Goal: Task Accomplishment & Management: Manage account settings

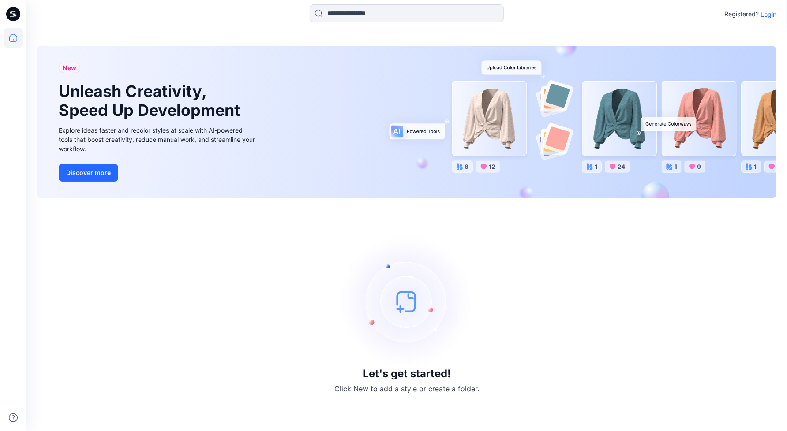
click at [773, 11] on p "Login" at bounding box center [769, 14] width 16 height 9
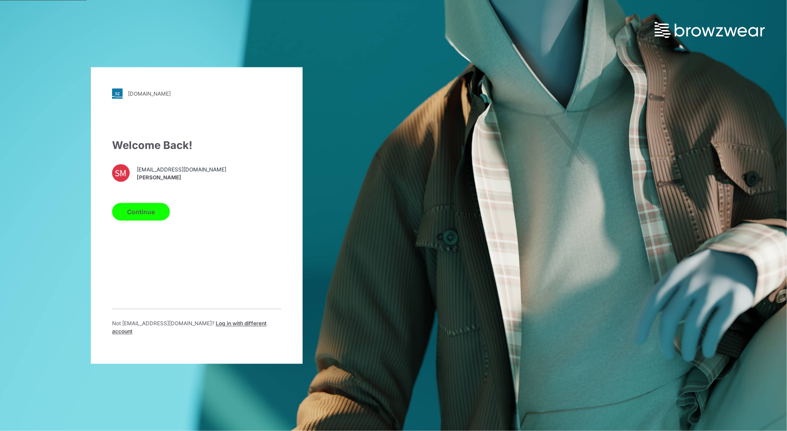
click at [151, 207] on button "Continue" at bounding box center [141, 212] width 58 height 18
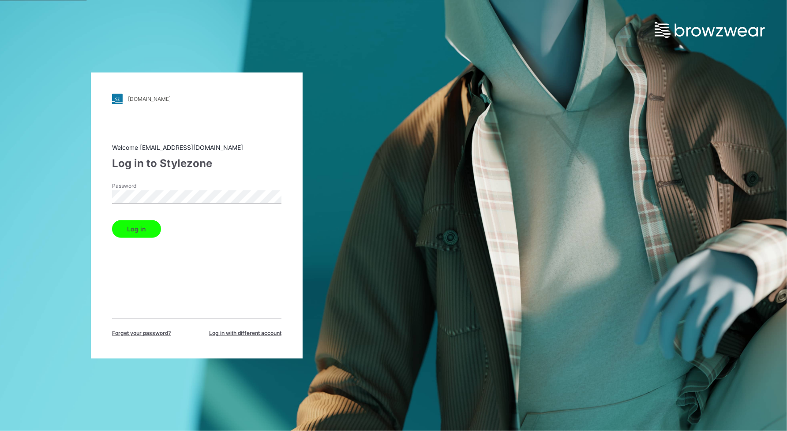
click at [112, 221] on button "Log in" at bounding box center [136, 230] width 49 height 18
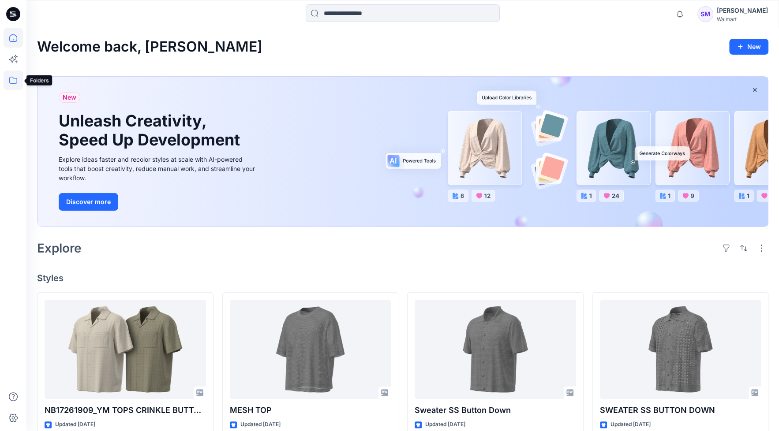
click at [9, 80] on icon at bounding box center [13, 80] width 19 height 19
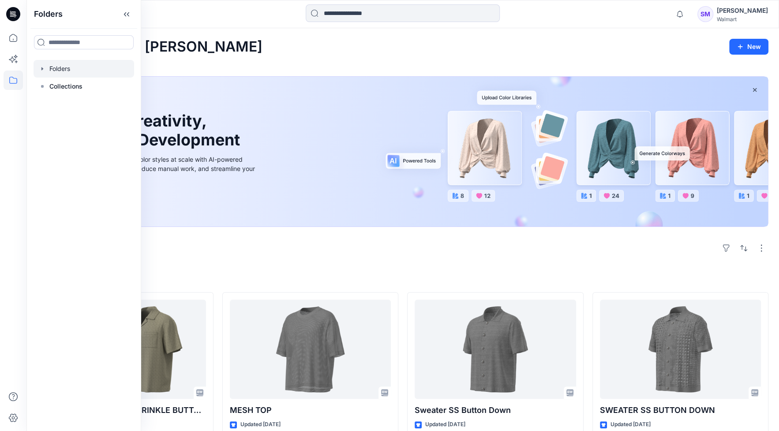
click at [53, 67] on div at bounding box center [84, 69] width 101 height 18
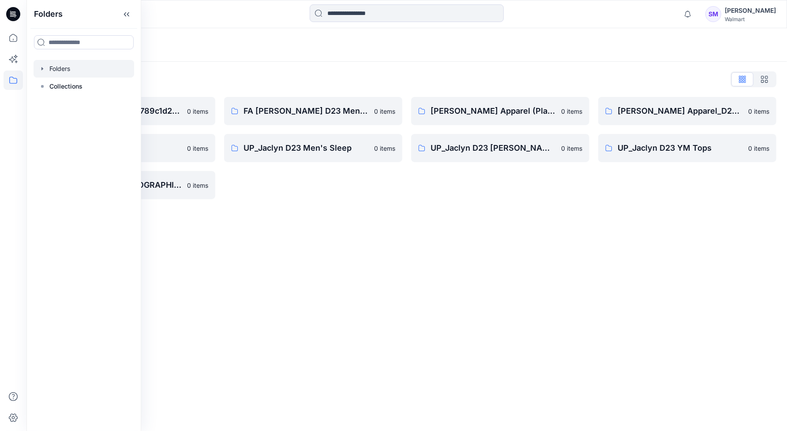
click at [382, 290] on div "Folders Folders List __chat-5a09cf79d3c9789c1d279b56-5e95916cf4a15c049e366b51 0…" at bounding box center [406, 229] width 761 height 403
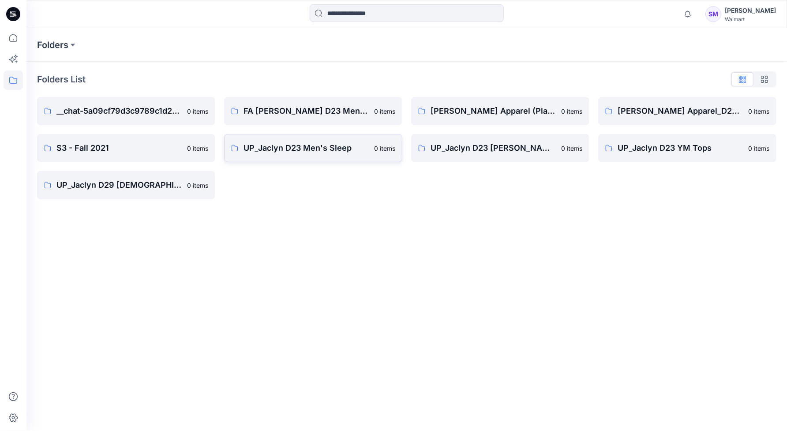
click at [314, 146] on p "UP_Jaclyn D23 Men's Sleep" at bounding box center [306, 148] width 125 height 12
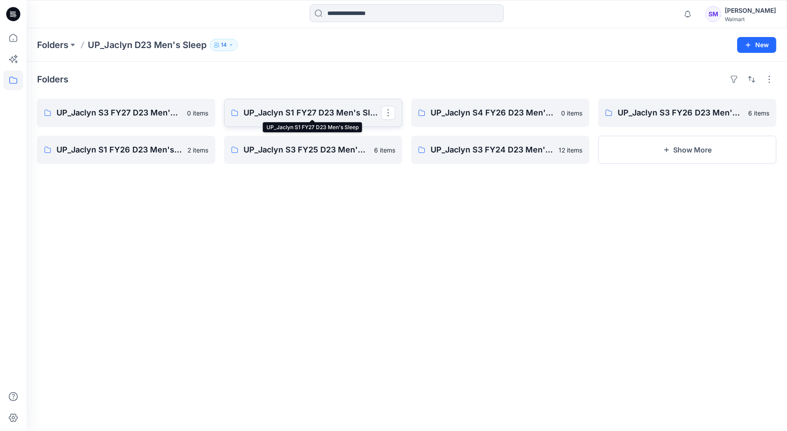
click at [304, 109] on p "UP_Jaclyn S1 FY27 D23 Men's Sleep" at bounding box center [313, 113] width 138 height 12
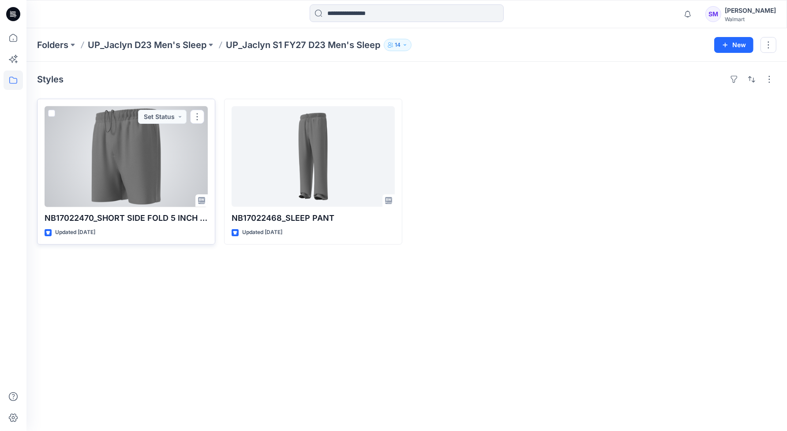
click at [126, 152] on div at bounding box center [126, 156] width 163 height 101
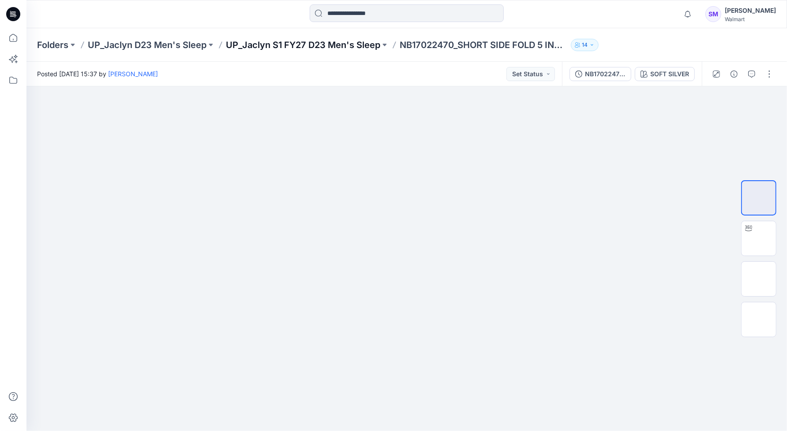
click at [315, 44] on p "UP_Jaclyn S1 FY27 D23 Men's Sleep" at bounding box center [303, 45] width 154 height 12
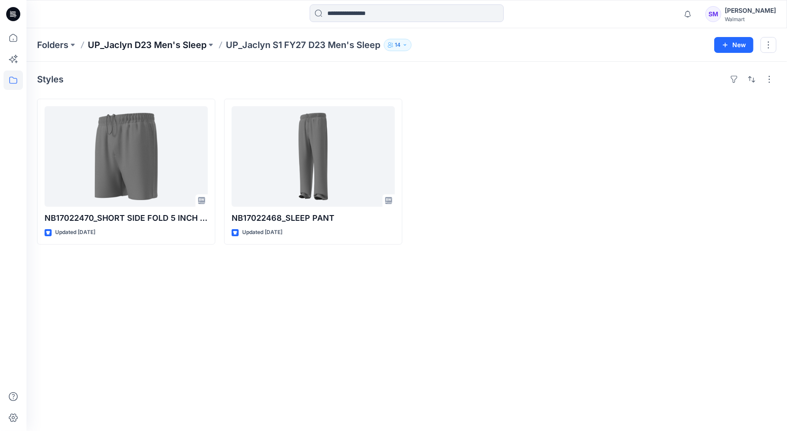
click at [164, 46] on p "UP_Jaclyn D23 Men's Sleep" at bounding box center [147, 45] width 119 height 12
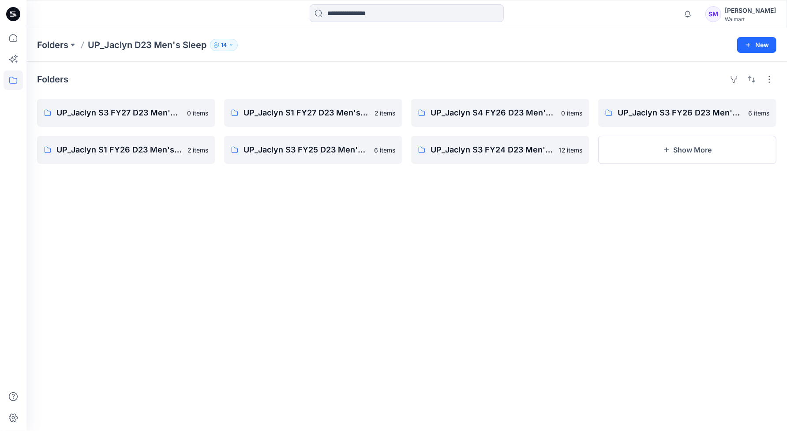
click at [342, 298] on div "Folders UP_Jaclyn S3 FY27 D23 Men's Sleep (Clone) 0 items UP_Jaclyn S1 FY26 D23…" at bounding box center [406, 247] width 761 height 370
click at [754, 10] on div "[PERSON_NAME]" at bounding box center [750, 10] width 51 height 11
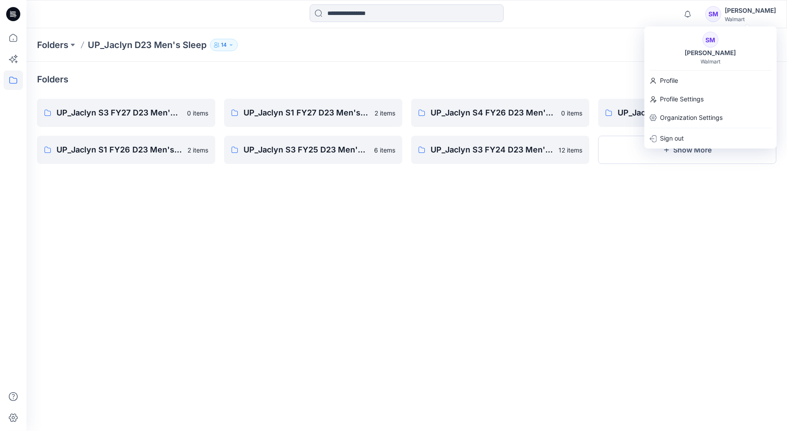
click at [686, 261] on div "Folders UP_Jaclyn S3 FY27 D23 Men's Sleep (Clone) 0 items UP_Jaclyn S1 FY26 D23…" at bounding box center [406, 247] width 761 height 370
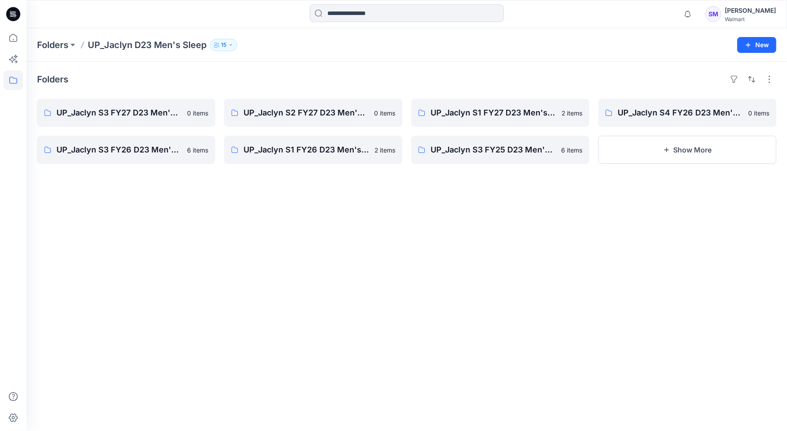
click at [539, 238] on div "Folders UP_Jaclyn S3 FY27 D23 Men's Sleep 0 items UP_Jaclyn S3 FY26 D23 Men's S…" at bounding box center [406, 247] width 761 height 370
click at [507, 114] on p "UP_Jaclyn S1 FY27 D23 Men's Sleep" at bounding box center [500, 113] width 138 height 12
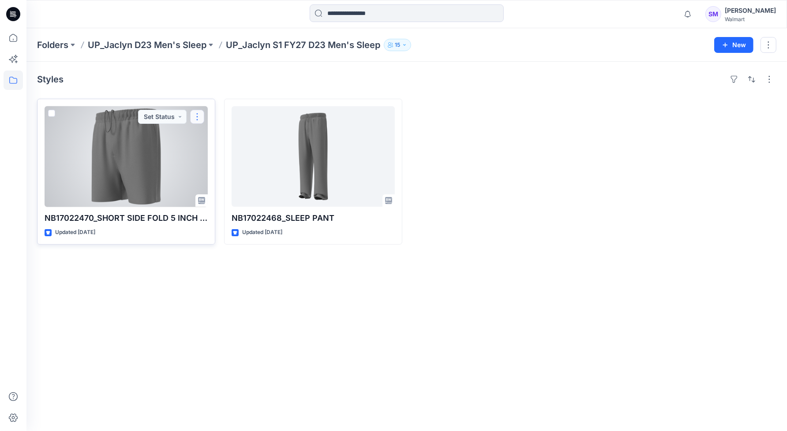
click at [197, 117] on button "button" at bounding box center [197, 117] width 14 height 14
click at [235, 172] on p "Duplicate to..." at bounding box center [228, 169] width 40 height 9
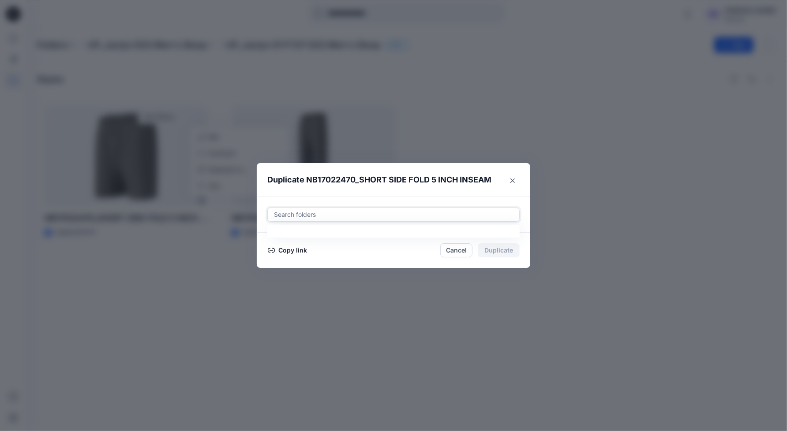
click at [295, 214] on div at bounding box center [393, 215] width 241 height 11
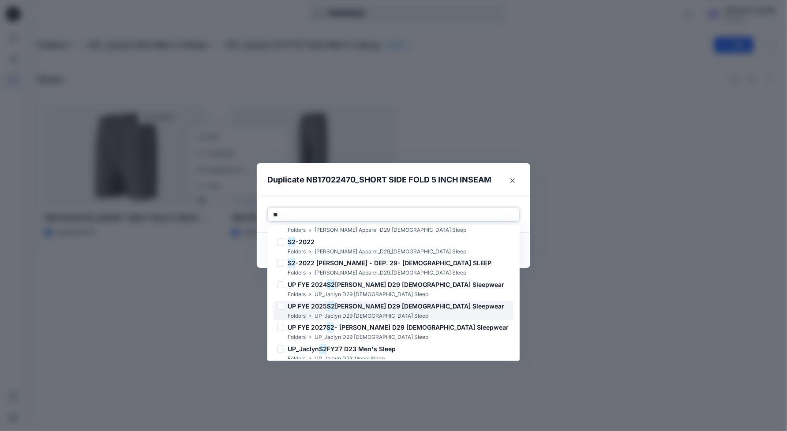
scroll to position [153, 0]
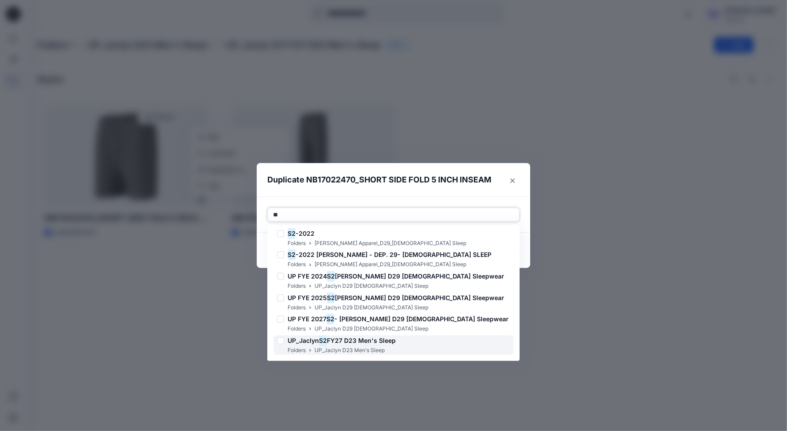
click at [367, 343] on span "FY27 D23 Men's Sleep" at bounding box center [361, 340] width 69 height 7
type input "**"
click at [442, 216] on div at bounding box center [458, 215] width 111 height 11
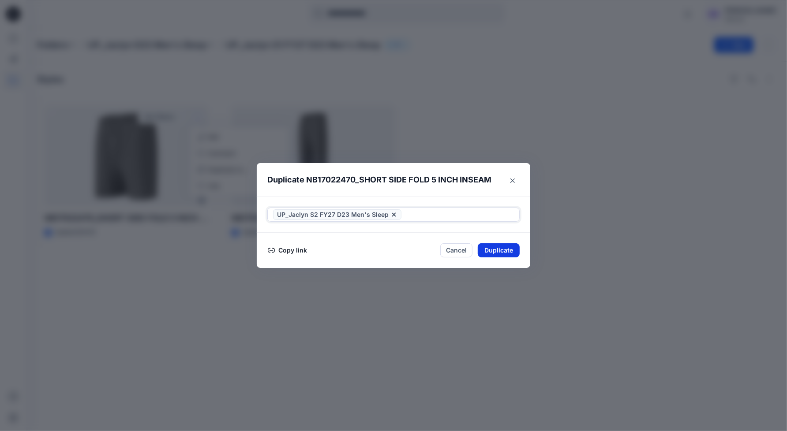
click at [494, 247] on button "Duplicate" at bounding box center [499, 251] width 42 height 14
click at [514, 251] on button "Close" at bounding box center [505, 251] width 29 height 14
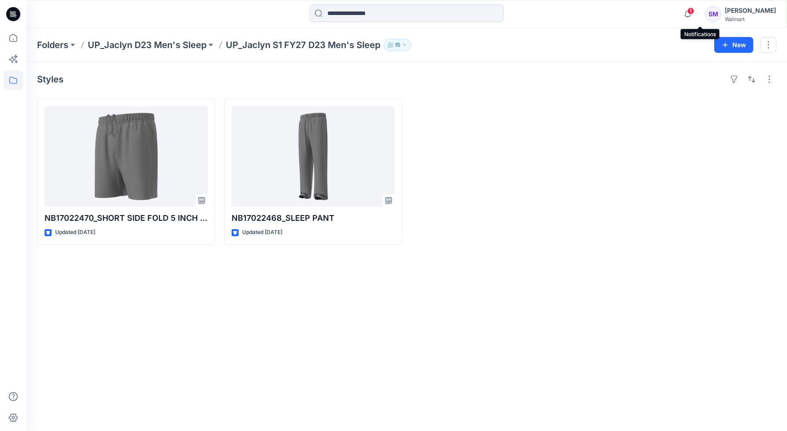
click at [694, 11] on span "1" at bounding box center [690, 10] width 7 height 7
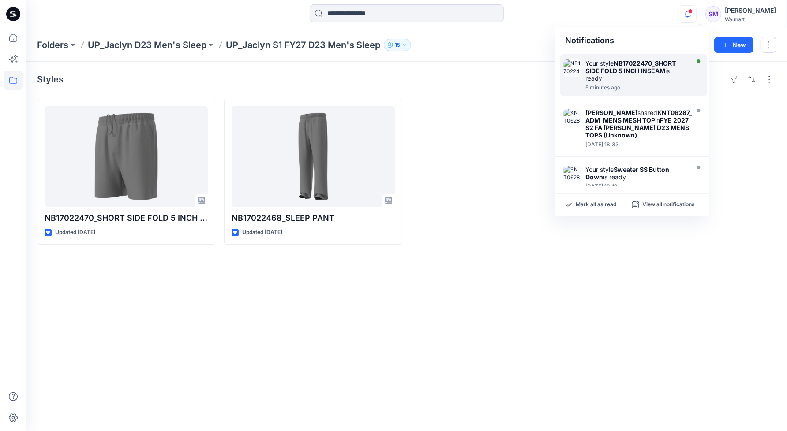
click at [626, 77] on div "Your style NB17022470_SHORT SIDE FOLD 5 INCH INSEAM is ready" at bounding box center [636, 71] width 101 height 22
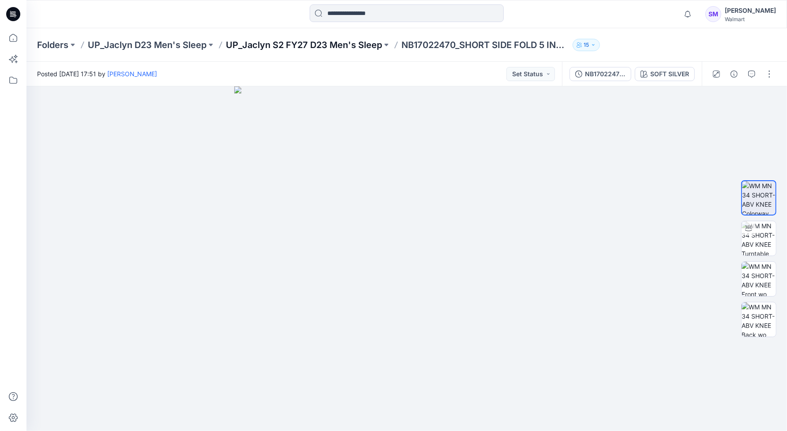
click at [316, 45] on p "UP_Jaclyn S2 FY27 D23 Men's Sleep" at bounding box center [304, 45] width 156 height 12
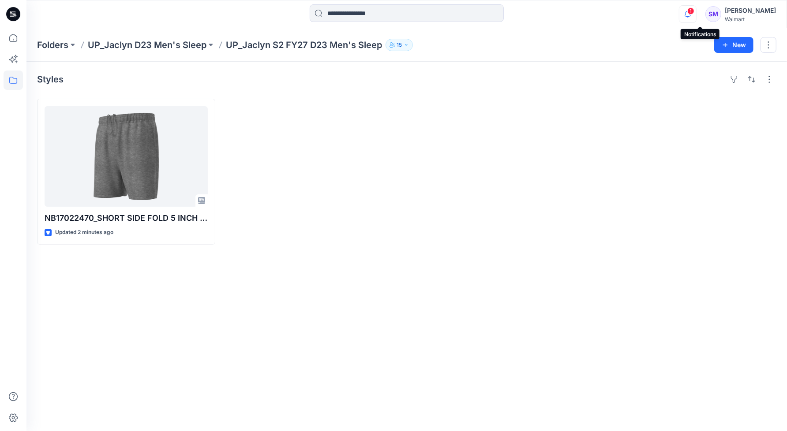
click at [696, 15] on icon "button" at bounding box center [687, 14] width 17 height 18
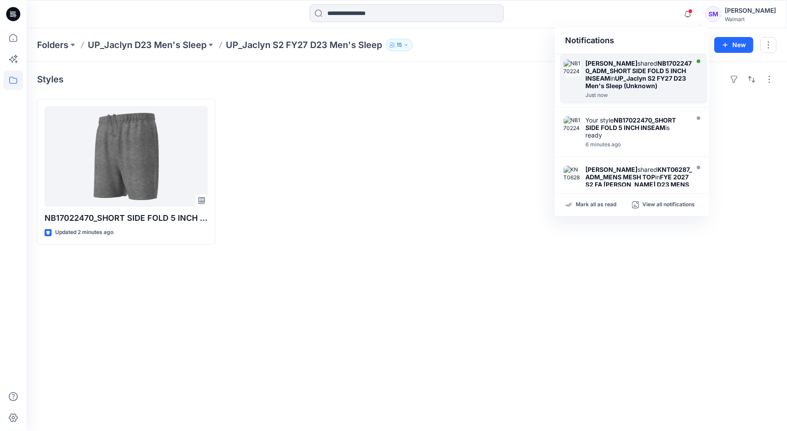
click at [622, 73] on strong "NB17022470_ADM_SHORT SIDE FOLD 5 INCH INSEAM" at bounding box center [639, 71] width 106 height 22
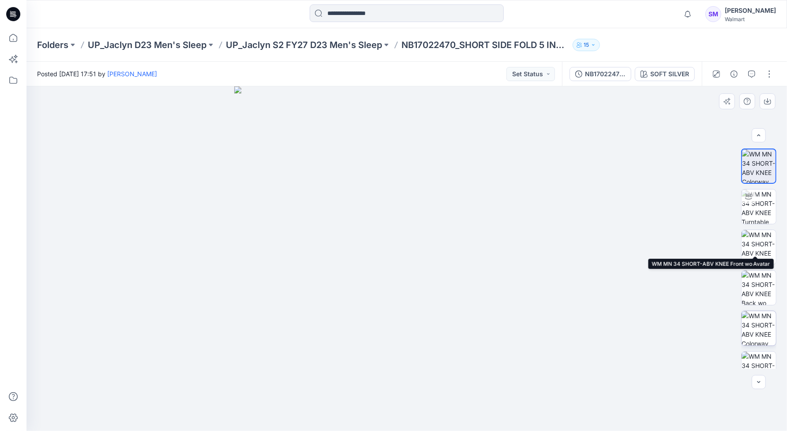
scroll to position [98, 0]
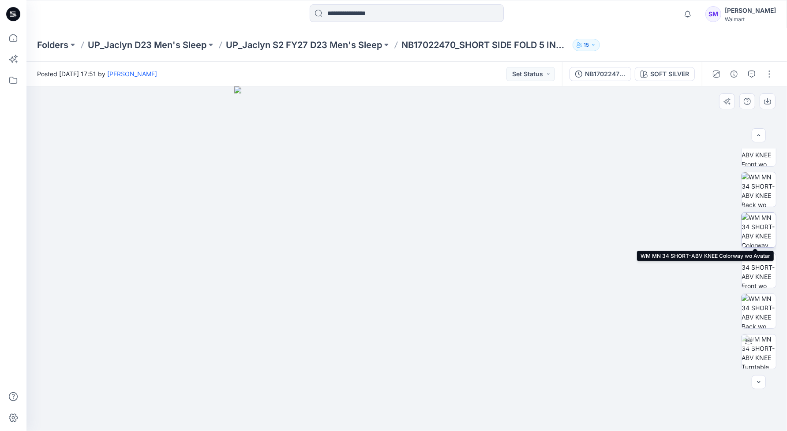
click at [757, 235] on img at bounding box center [759, 230] width 34 height 34
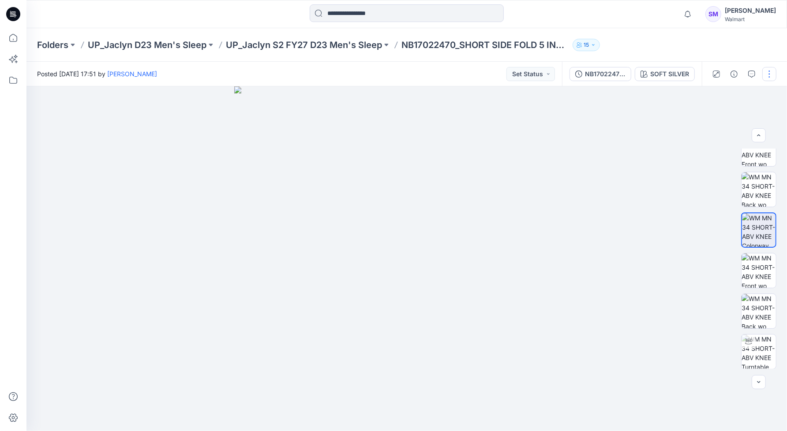
click at [773, 73] on button "button" at bounding box center [769, 74] width 14 height 14
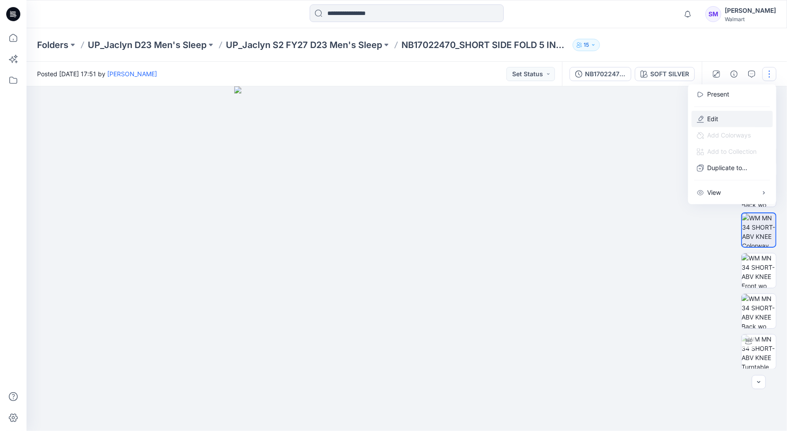
click at [727, 115] on button "Edit" at bounding box center [732, 119] width 81 height 16
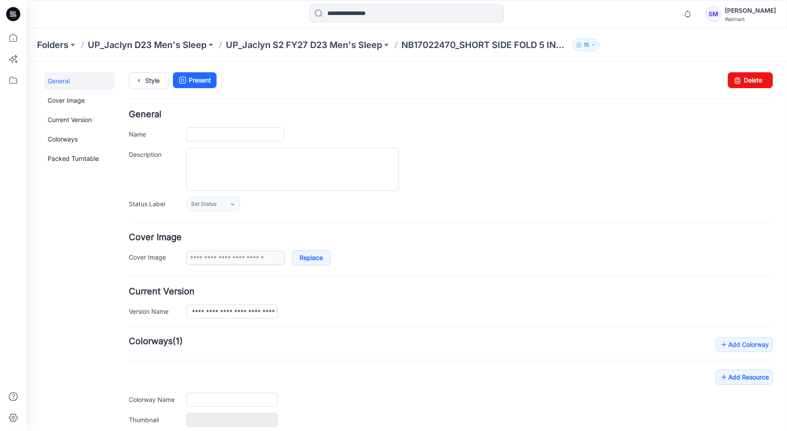
type input "**********"
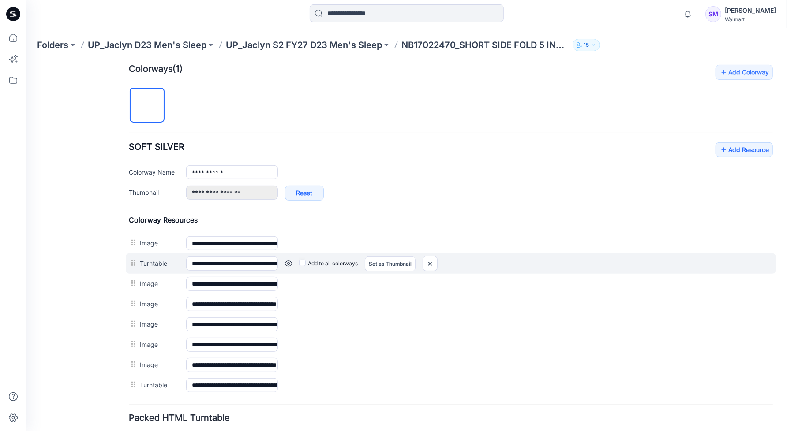
scroll to position [276, 0]
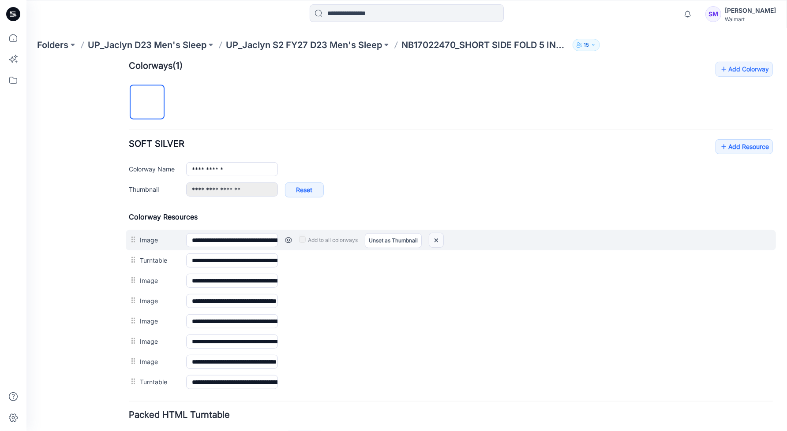
click at [437, 239] on img at bounding box center [436, 240] width 14 height 15
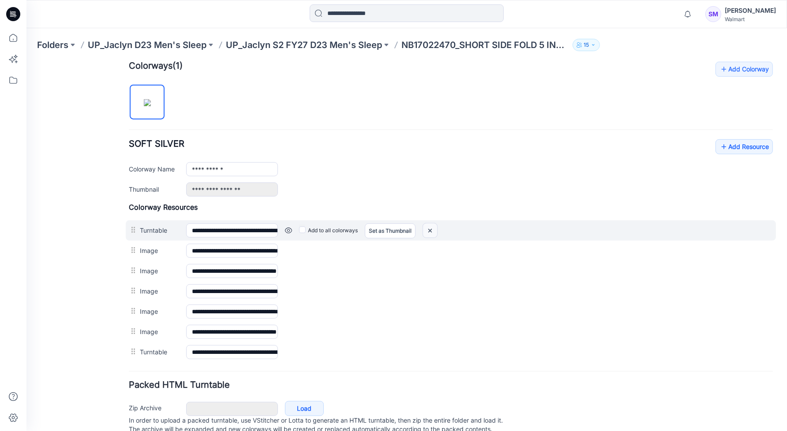
click at [26, 61] on img at bounding box center [26, 61] width 0 height 0
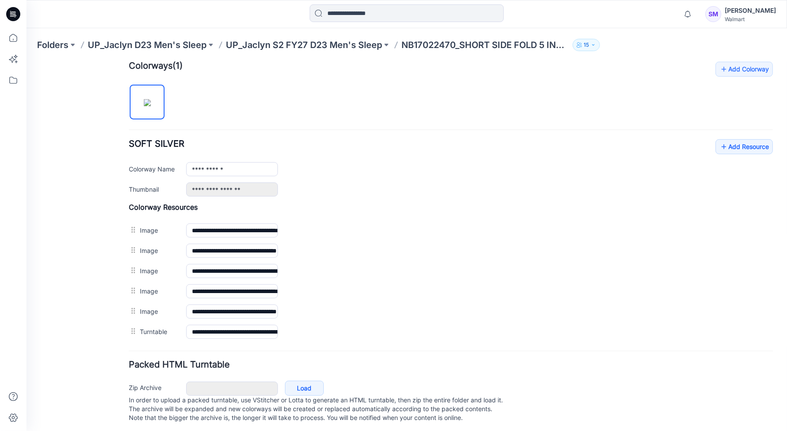
click at [26, 61] on img at bounding box center [26, 61] width 0 height 0
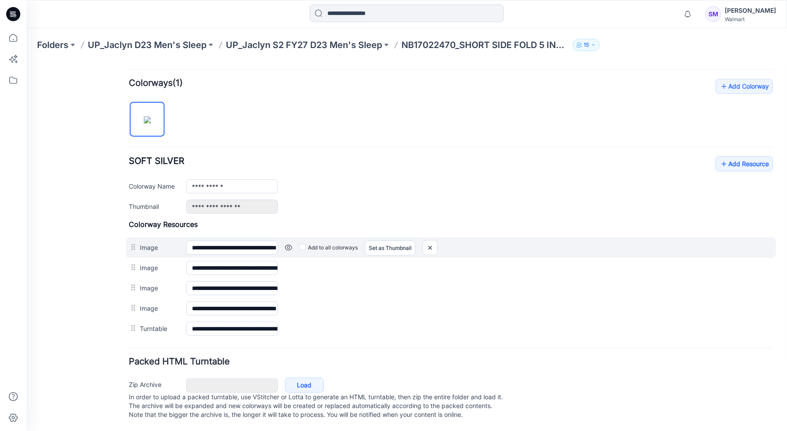
scroll to position [264, 0]
click at [26, 61] on link at bounding box center [26, 61] width 0 height 0
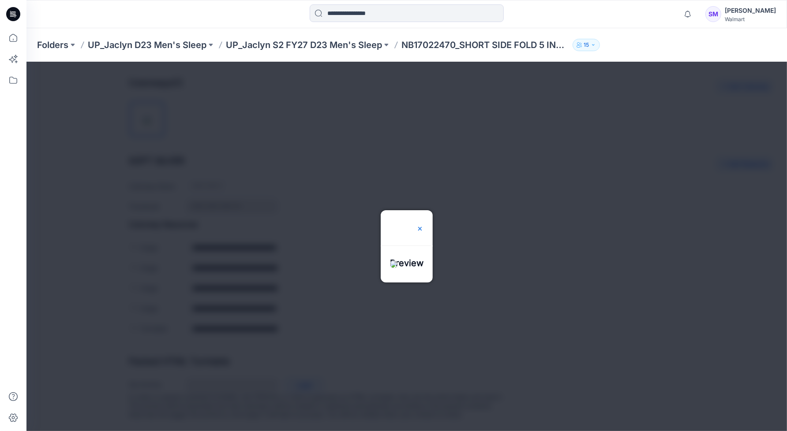
click at [423, 225] on img at bounding box center [419, 228] width 7 height 7
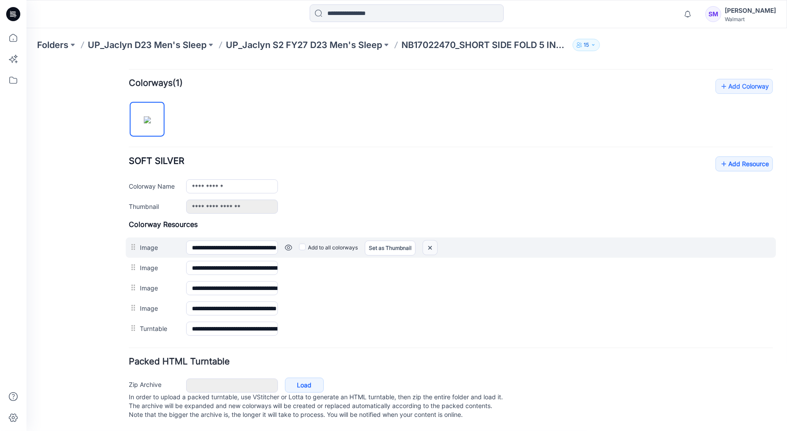
click at [26, 61] on img at bounding box center [26, 61] width 0 height 0
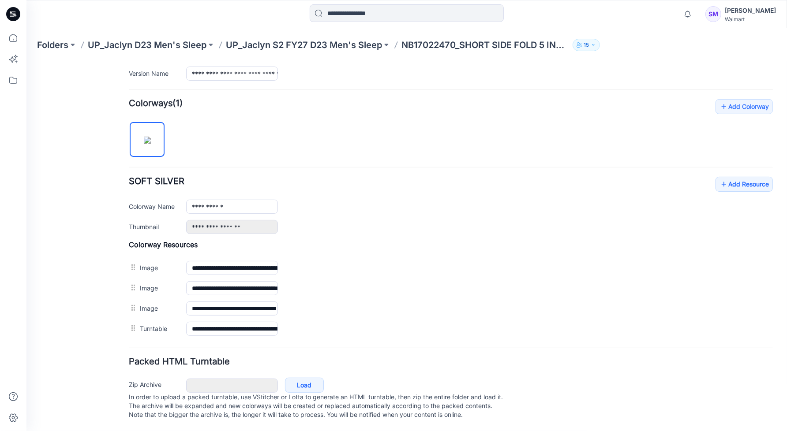
scroll to position [244, 0]
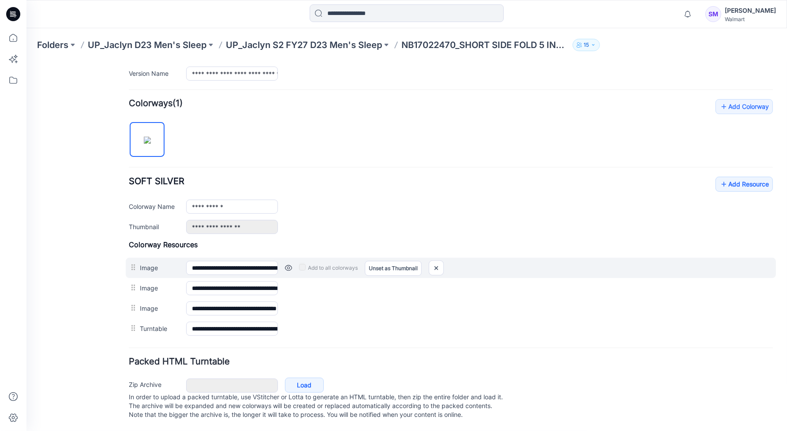
click at [287, 264] on link at bounding box center [288, 267] width 7 height 7
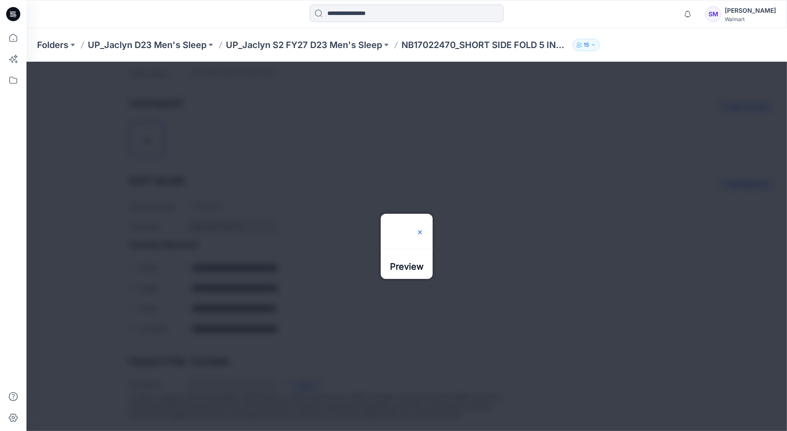
click at [423, 229] on img at bounding box center [419, 232] width 7 height 7
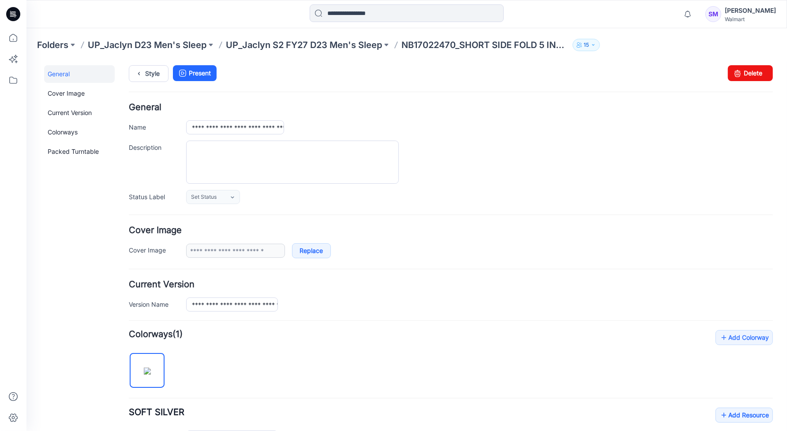
scroll to position [0, 0]
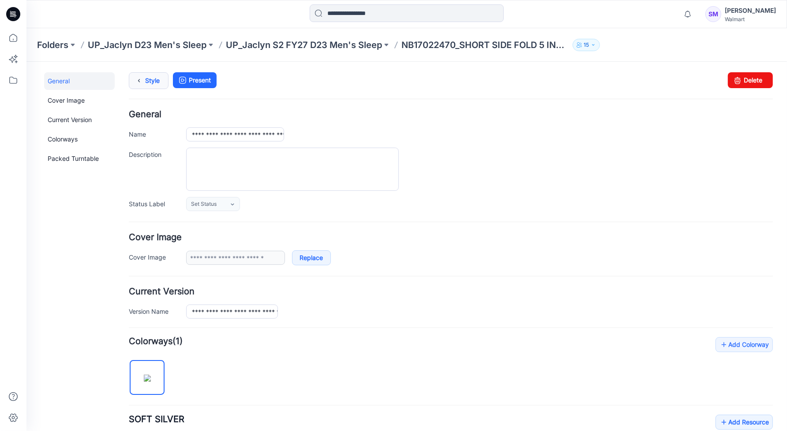
click at [160, 75] on link "Style" at bounding box center [148, 80] width 40 height 17
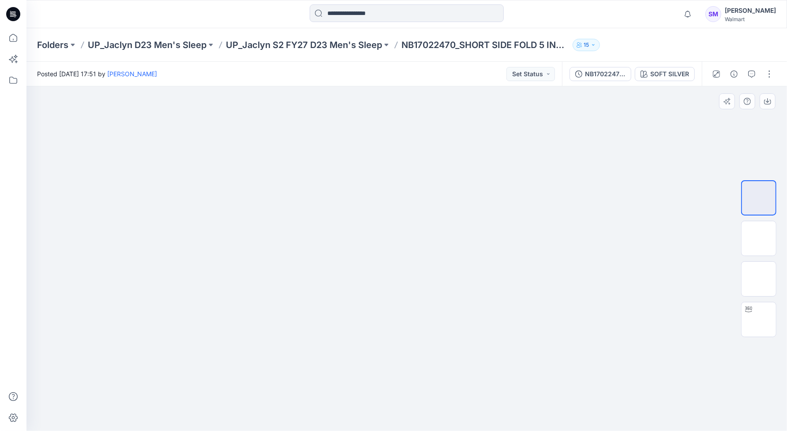
click at [601, 354] on div at bounding box center [406, 258] width 761 height 345
click at [314, 48] on p "UP_Jaclyn S2 FY27 D23 Men's Sleep" at bounding box center [304, 45] width 156 height 12
